Goal: Navigation & Orientation: Find specific page/section

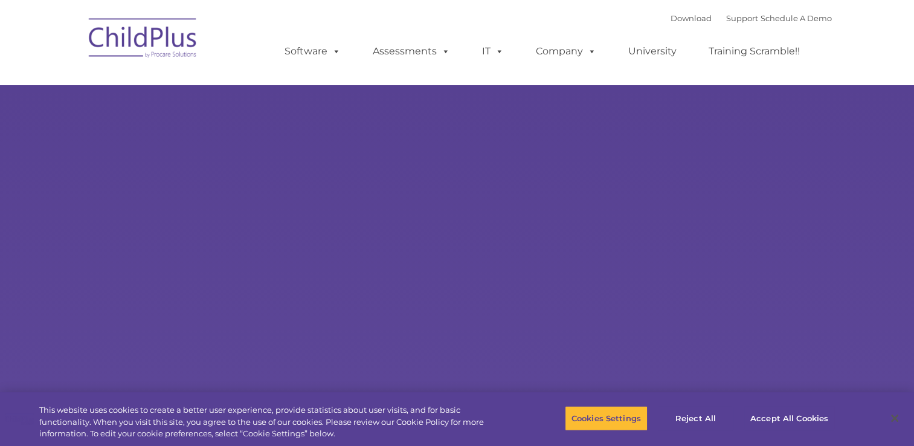
select select "MEDIUM"
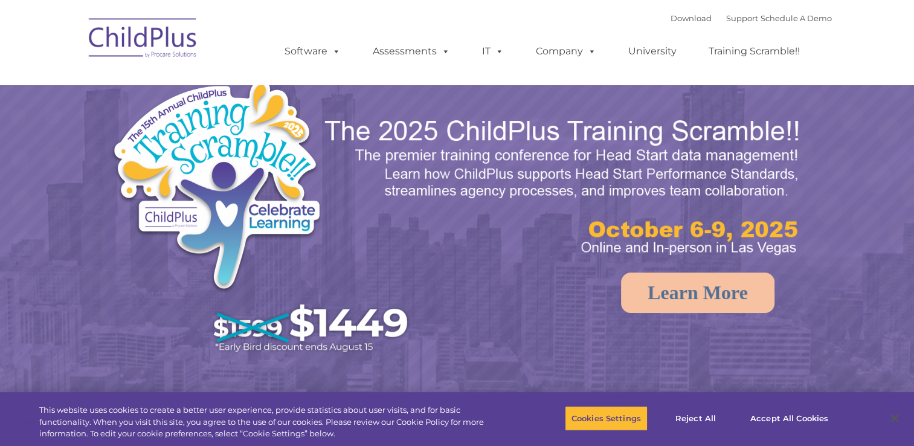
select select "MEDIUM"
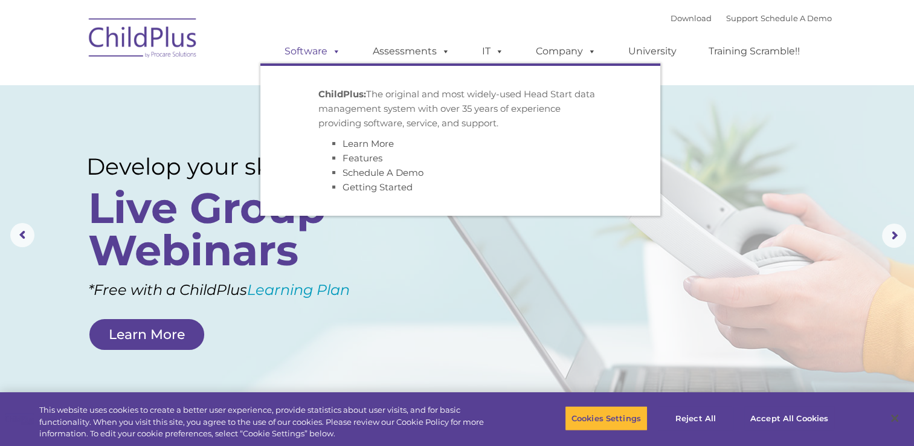
click at [319, 55] on link "Software" at bounding box center [313, 51] width 80 height 24
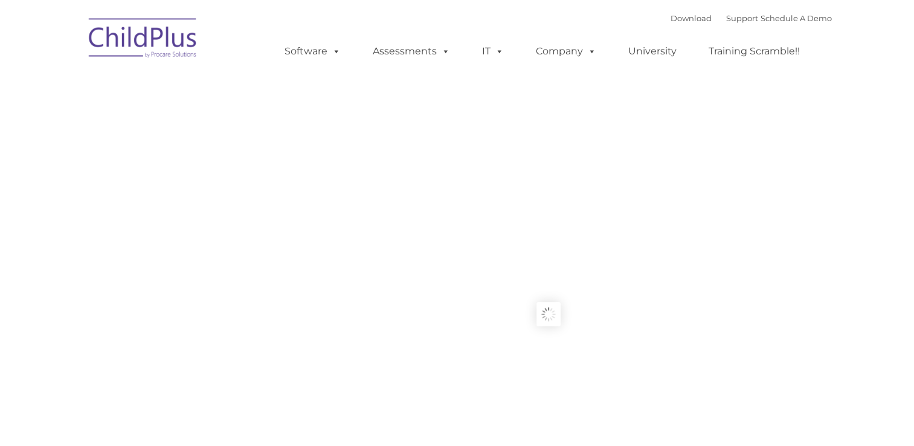
type input ""
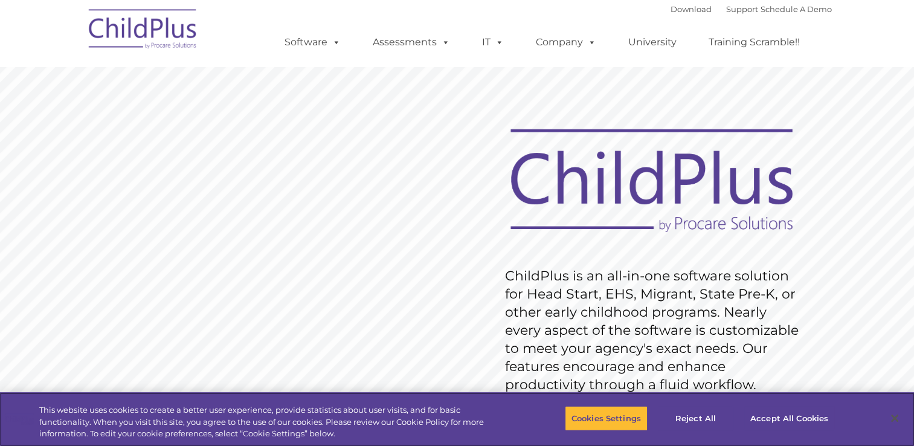
scroll to position [31, 0]
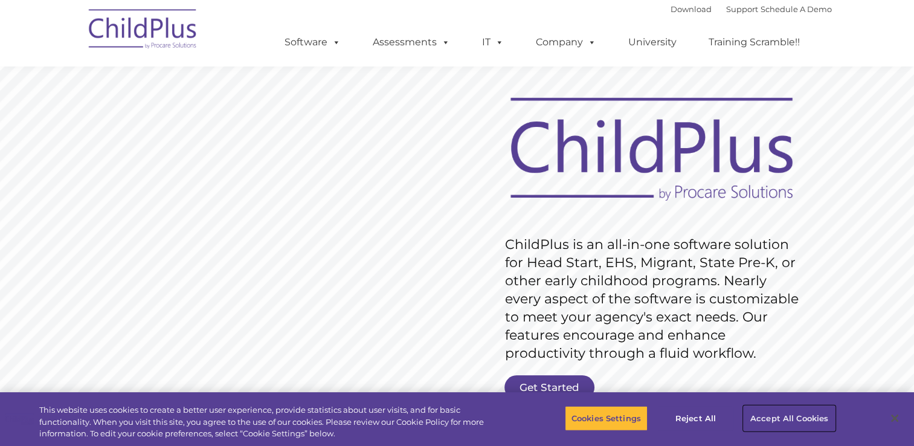
click at [753, 407] on button "Accept All Cookies" at bounding box center [789, 417] width 91 height 25
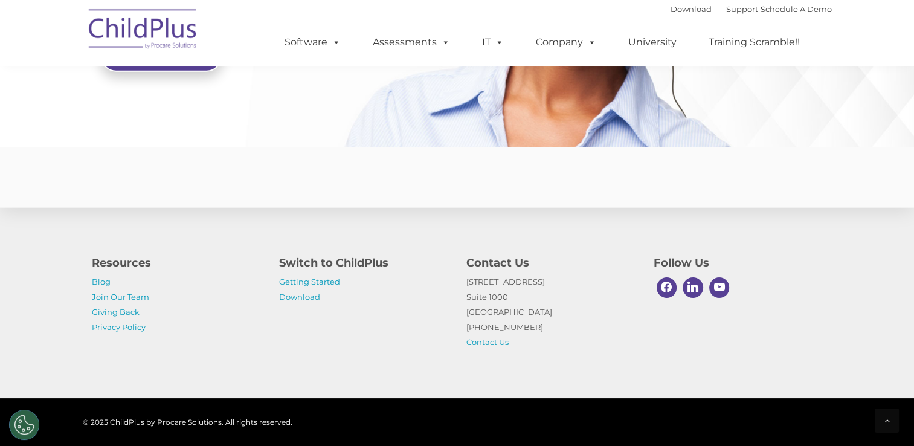
scroll to position [2956, 0]
